Goal: Go to known website: Go to known website

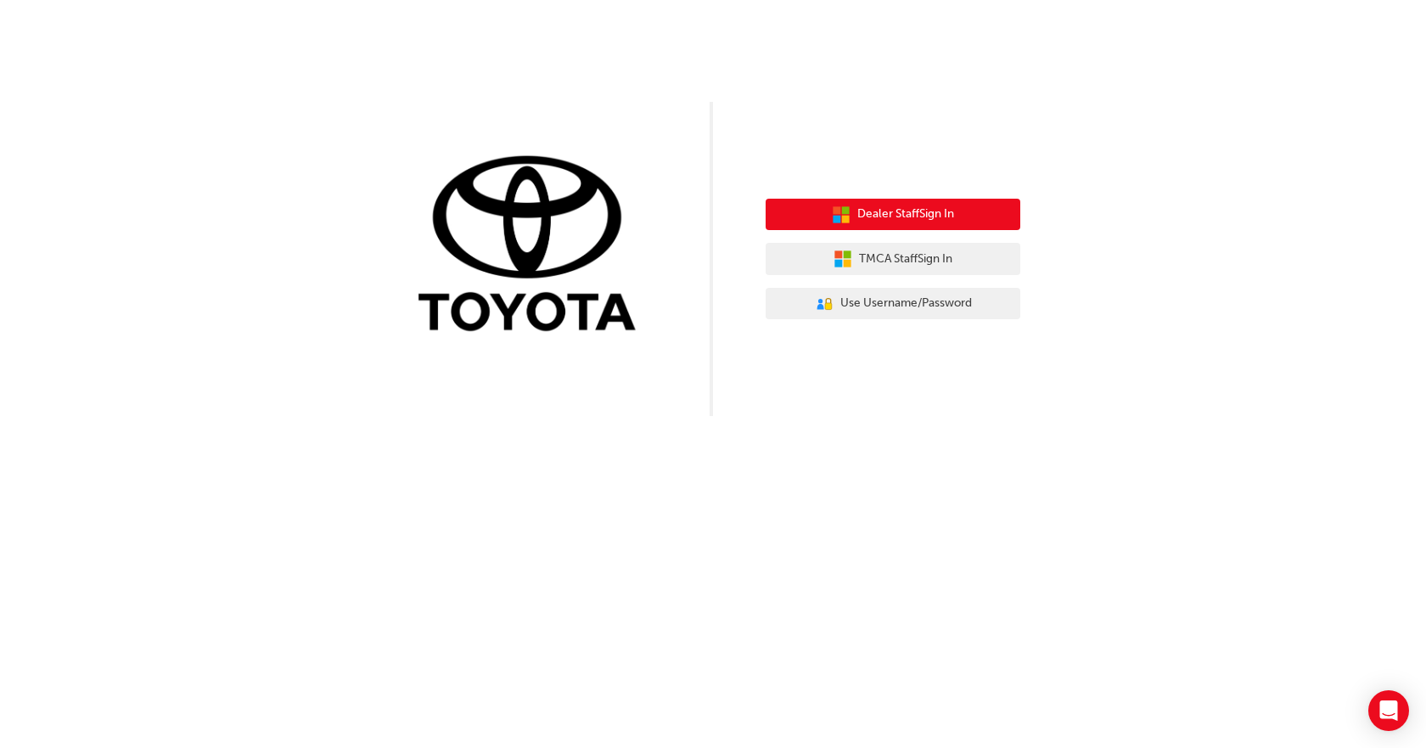
click at [896, 210] on span "Dealer Staff Sign In" at bounding box center [905, 215] width 97 height 20
